Goal: Information Seeking & Learning: Learn about a topic

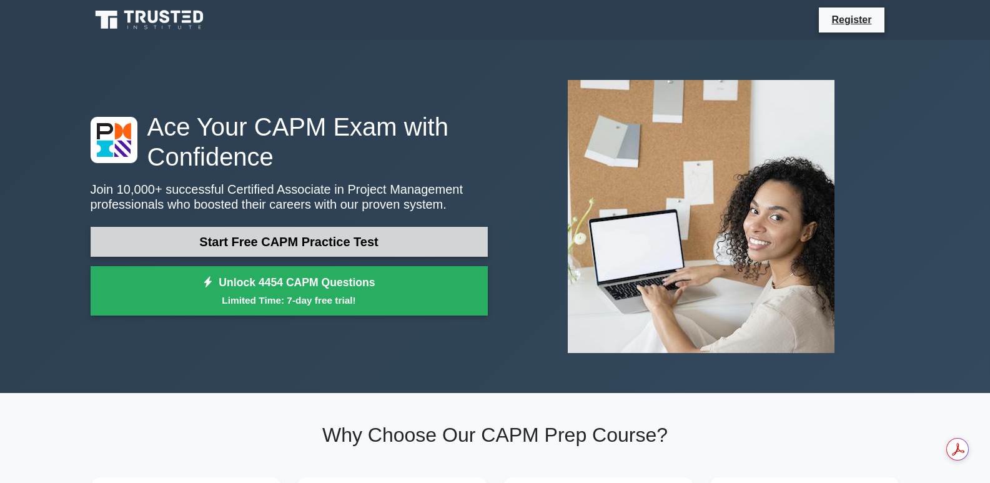
click at [271, 242] on link "Start Free CAPM Practice Test" at bounding box center [289, 242] width 397 height 30
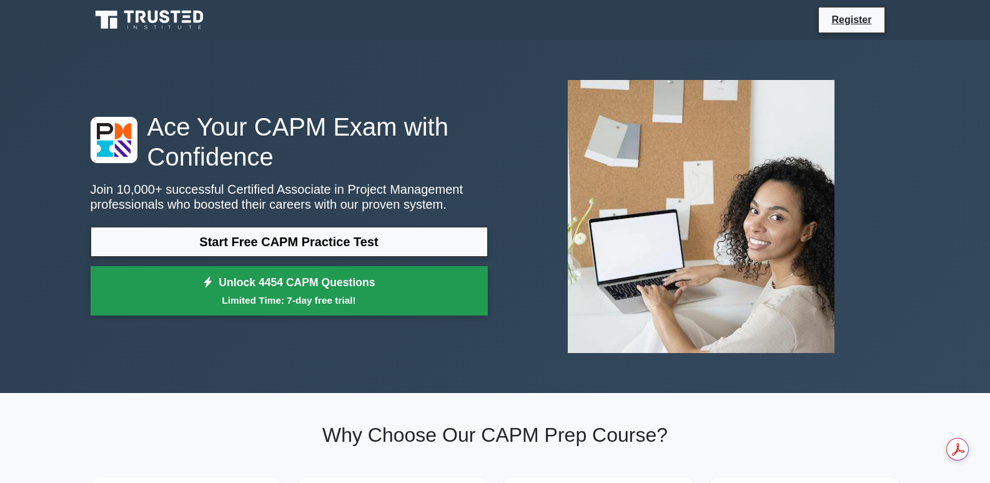
click at [300, 282] on link "Unlock 4454 CAPM Questions Limited Time: 7-day free trial!" at bounding box center [289, 291] width 397 height 50
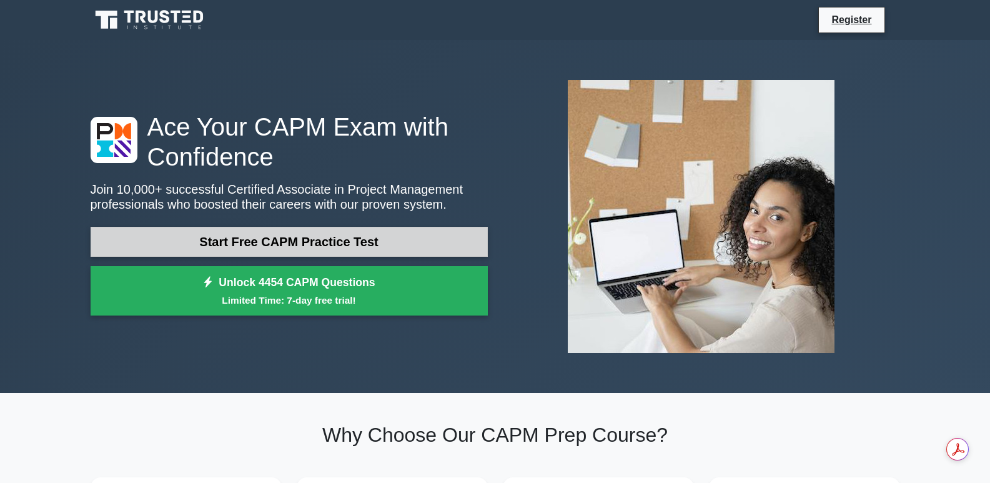
click at [349, 245] on link "Start Free CAPM Practice Test" at bounding box center [289, 242] width 397 height 30
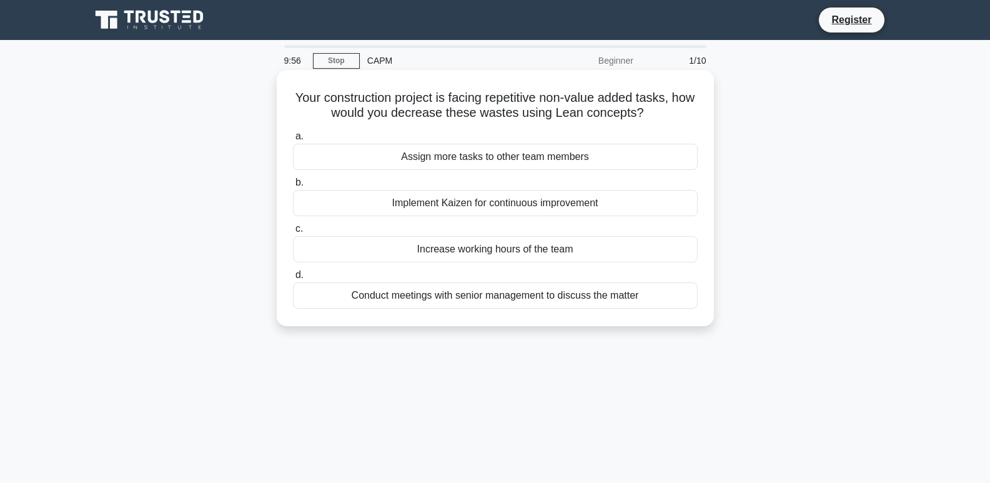
click at [468, 162] on div "Assign more tasks to other team members" at bounding box center [495, 157] width 405 height 26
click at [293, 141] on input "a. Assign more tasks to other team members" at bounding box center [293, 136] width 0 height 8
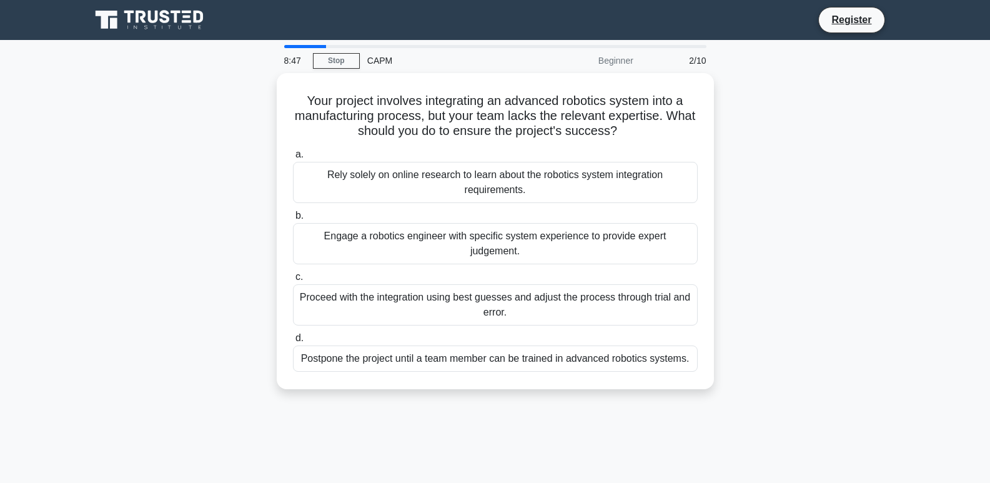
click at [715, 31] on div "Register" at bounding box center [560, 20] width 680 height 26
